Goal: Find specific page/section: Find specific page/section

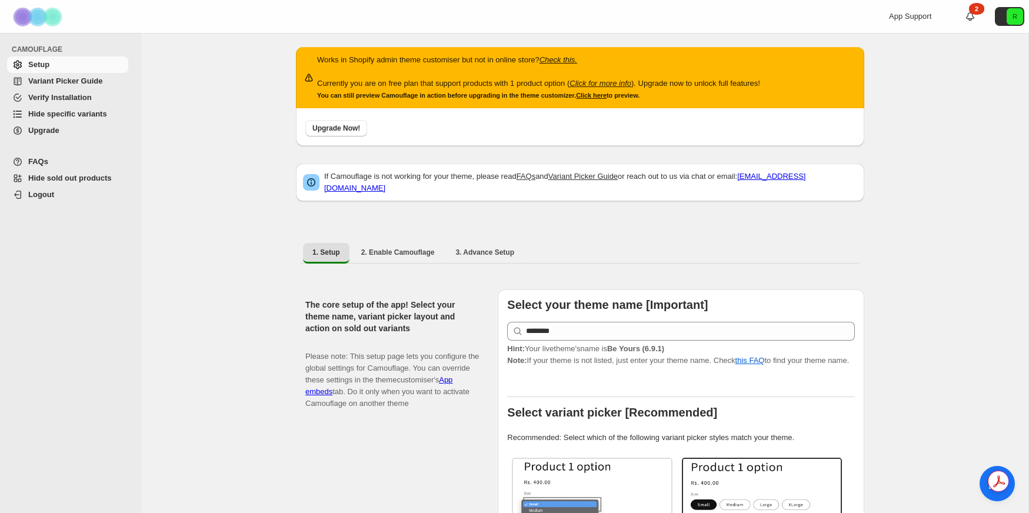
click at [73, 80] on span "Variant Picker Guide" at bounding box center [65, 80] width 74 height 9
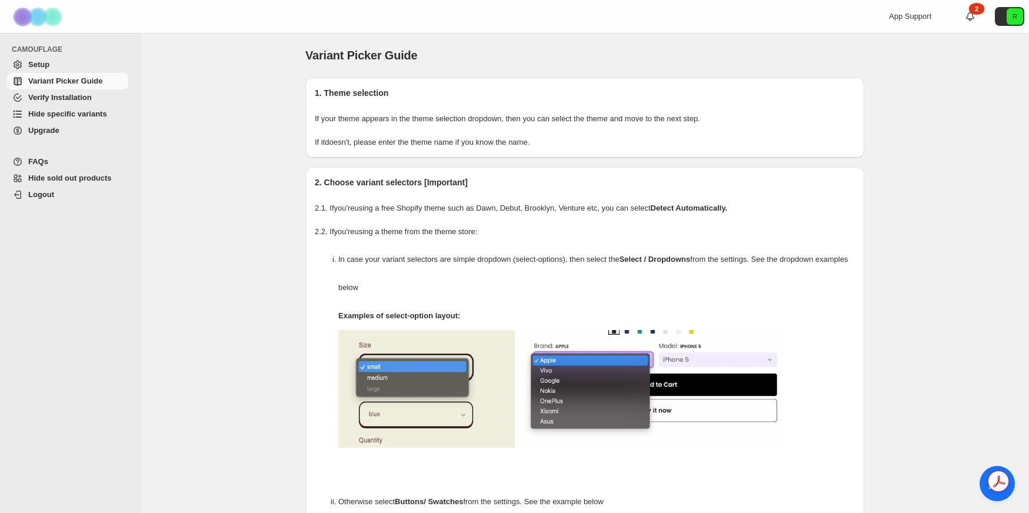
click at [77, 135] on span "Upgrade" at bounding box center [77, 131] width 98 height 12
